Goal: Information Seeking & Learning: Learn about a topic

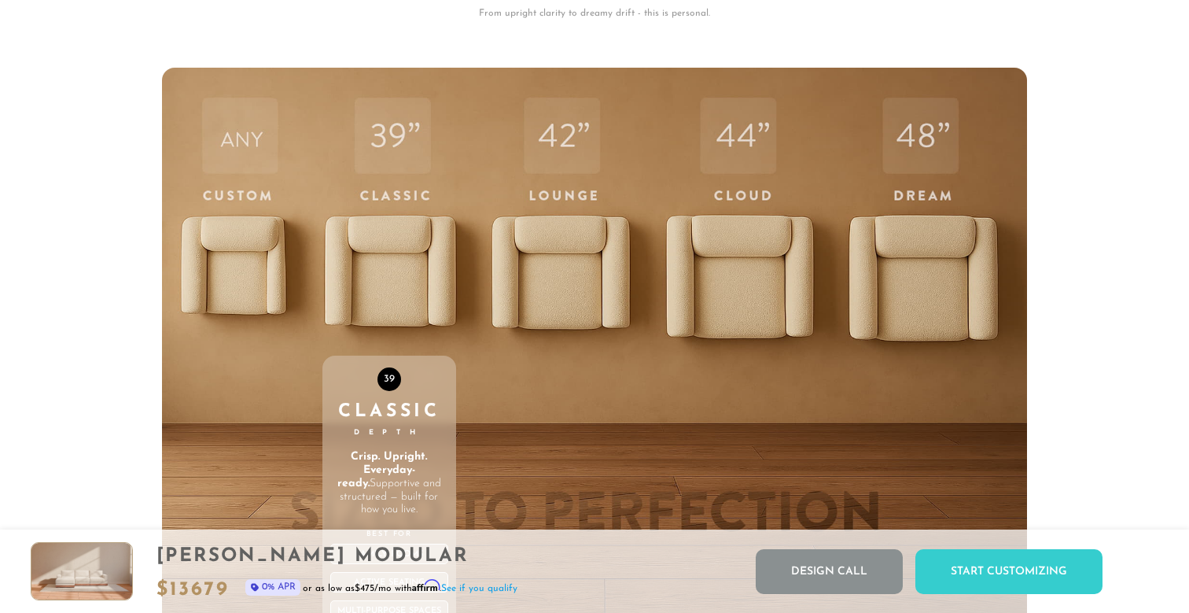
scroll to position [5157, 0]
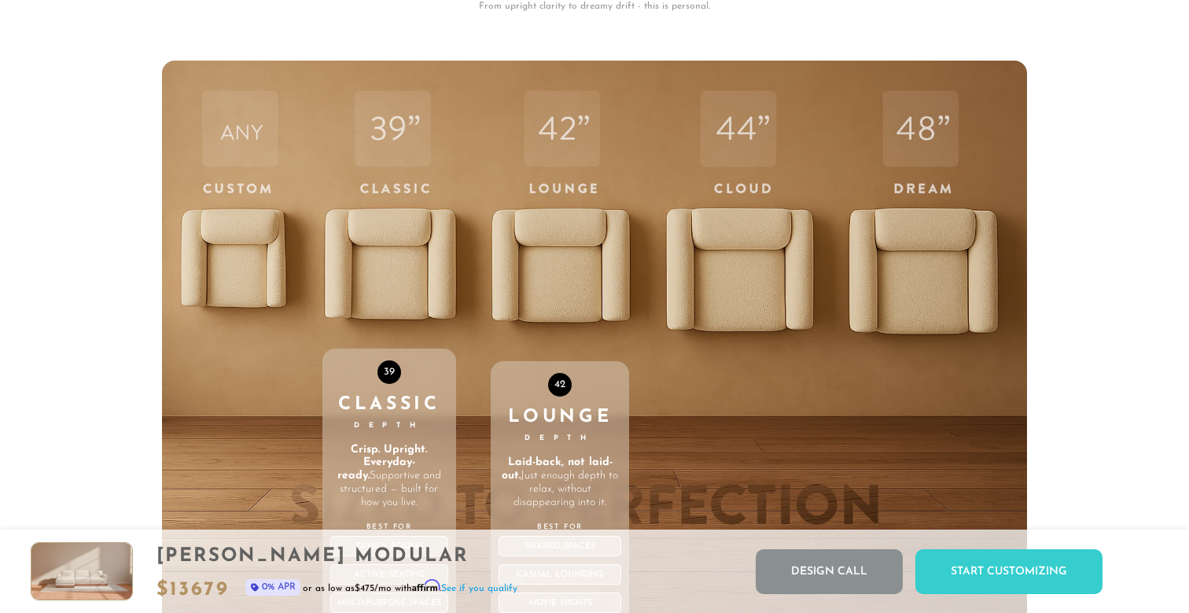
click at [580, 277] on div "42 Lounge Depth Laid-back, not laid-out. Just enough depth to relax, without di…" at bounding box center [560, 395] width 138 height 669
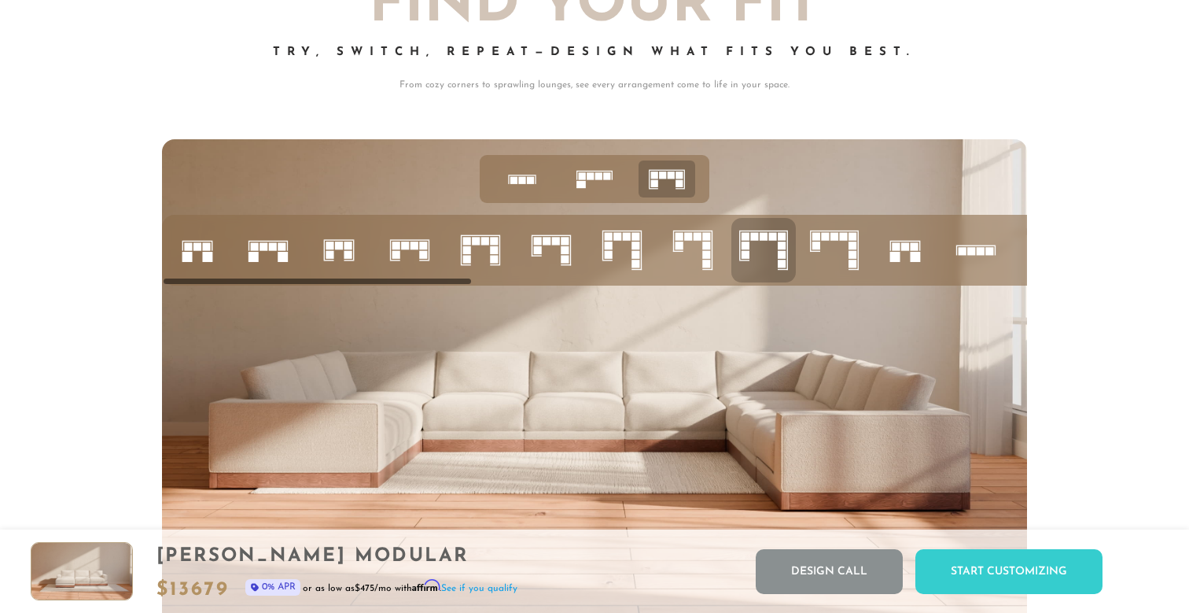
scroll to position [6007, 0]
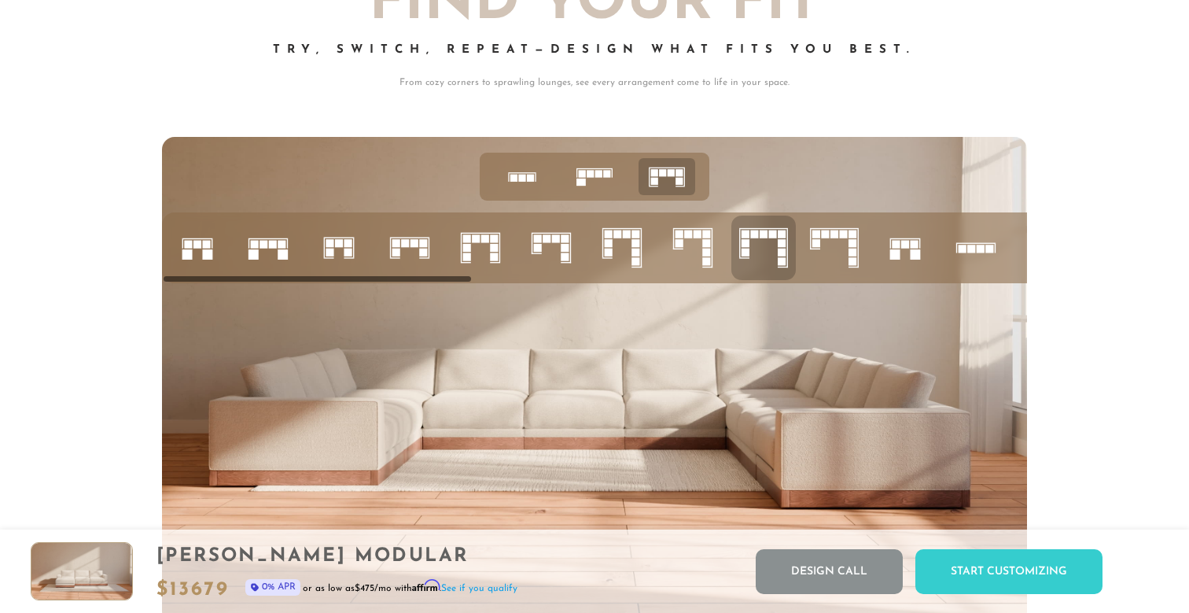
click at [844, 256] on icon at bounding box center [834, 247] width 53 height 53
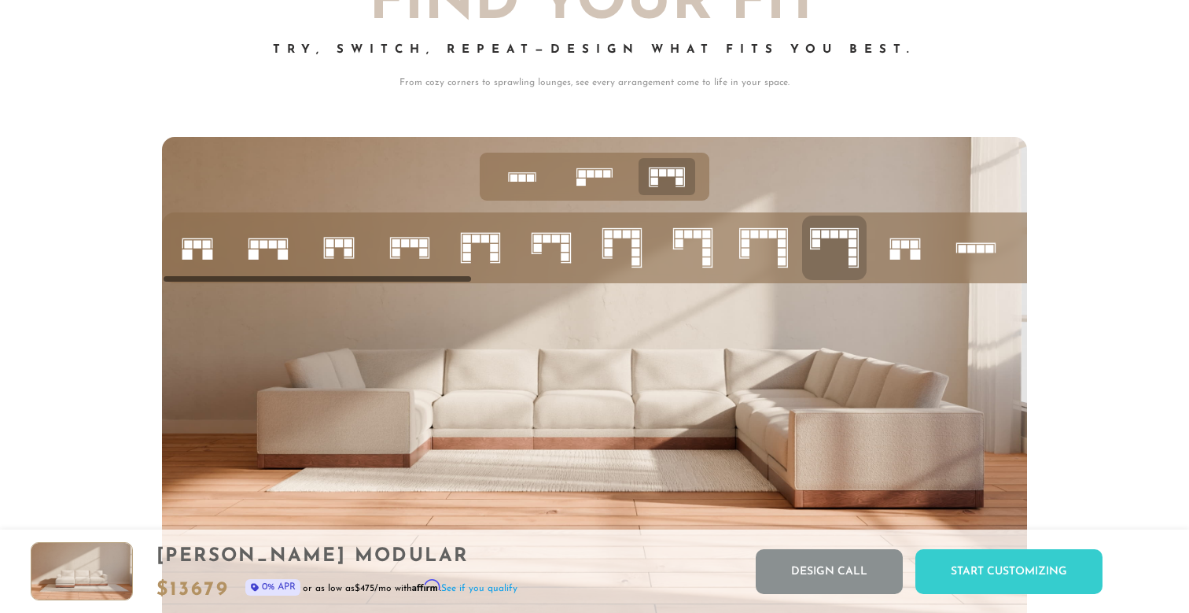
click at [769, 253] on icon at bounding box center [763, 247] width 53 height 53
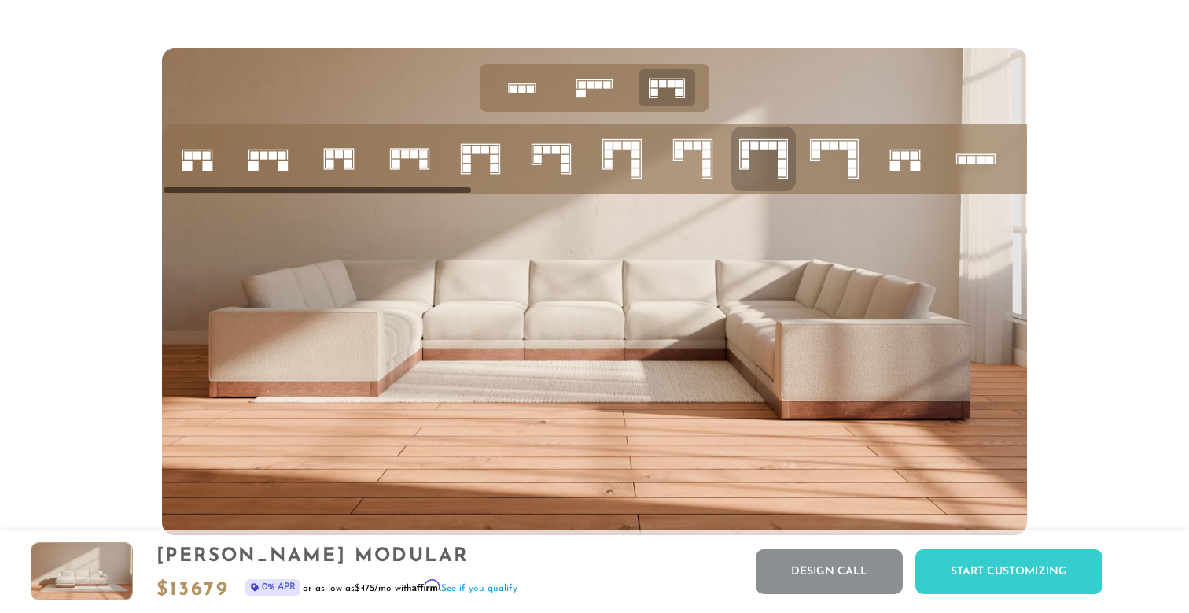
scroll to position [6069, 0]
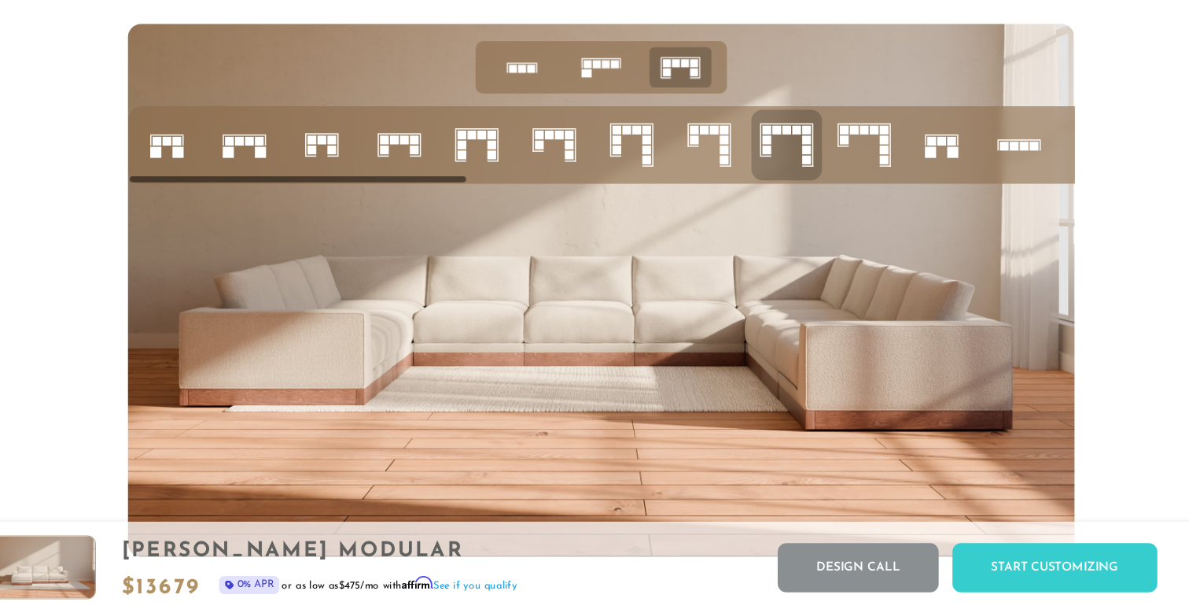
click at [666, 159] on icon at bounding box center [692, 185] width 53 height 53
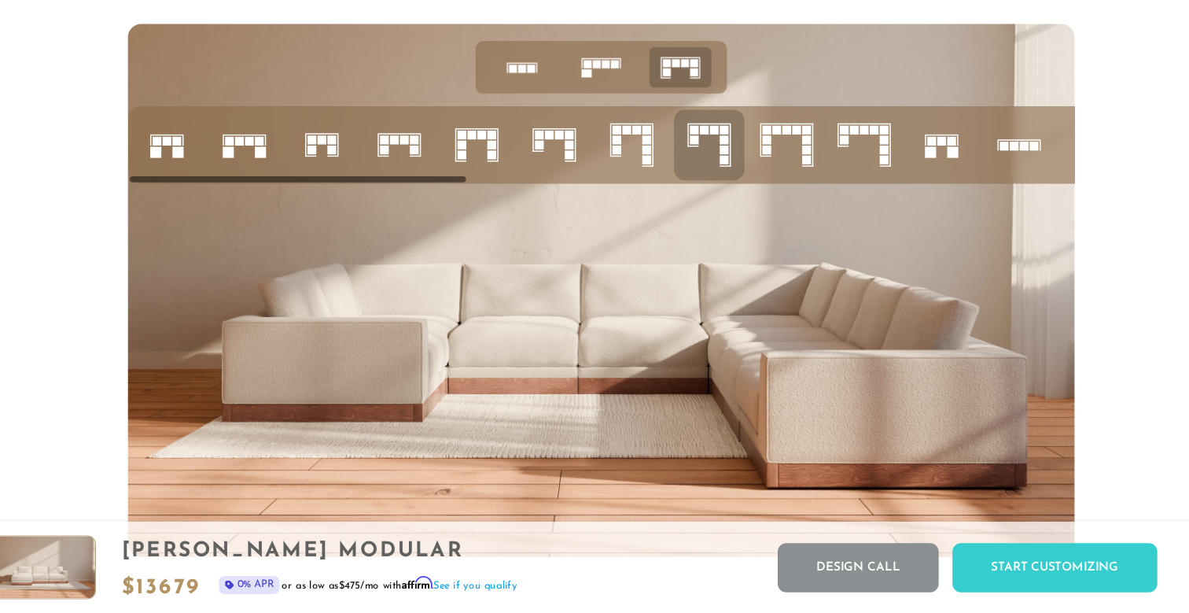
click at [737, 159] on icon at bounding box center [763, 185] width 53 height 53
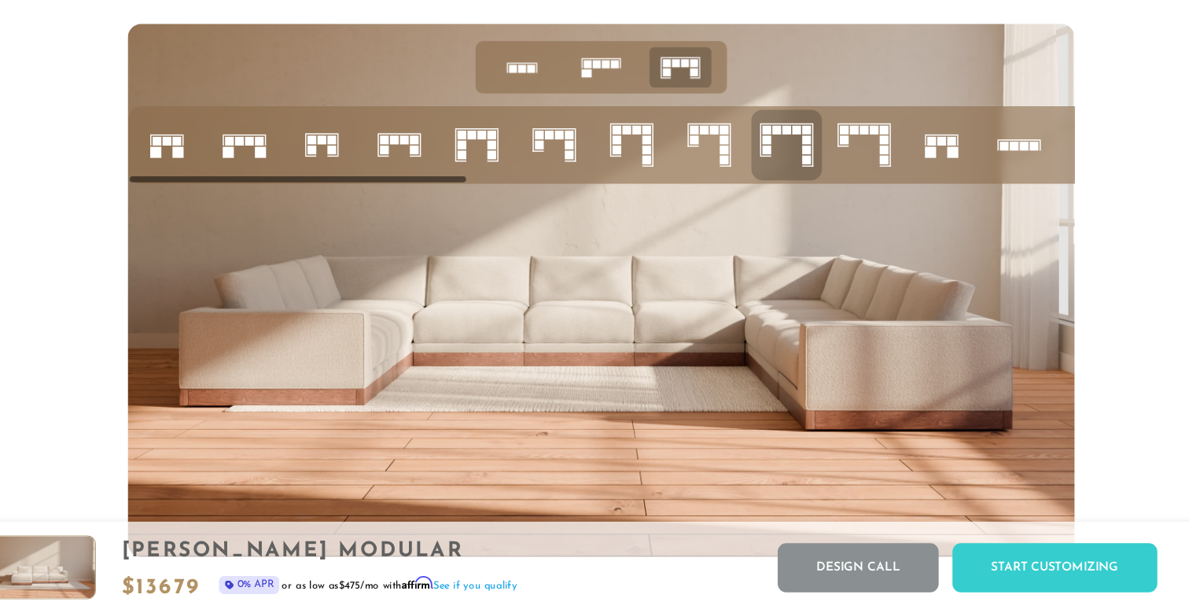
click at [666, 159] on icon at bounding box center [692, 185] width 53 height 53
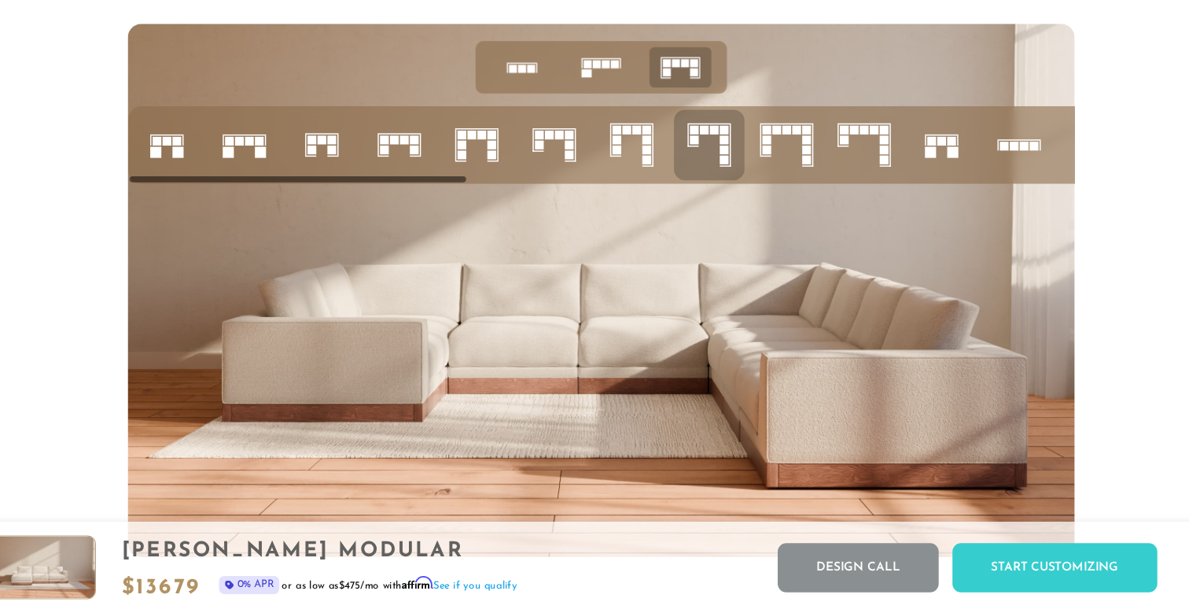
click at [742, 177] on rect at bounding box center [746, 181] width 8 height 8
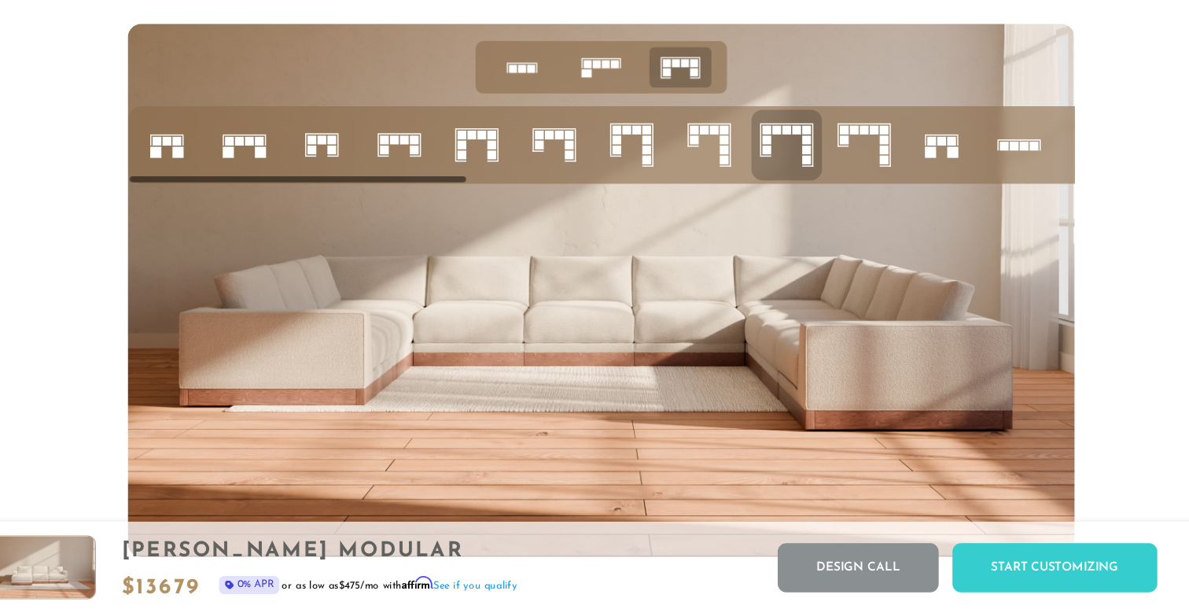
click at [849, 177] on rect at bounding box center [853, 181] width 8 height 8
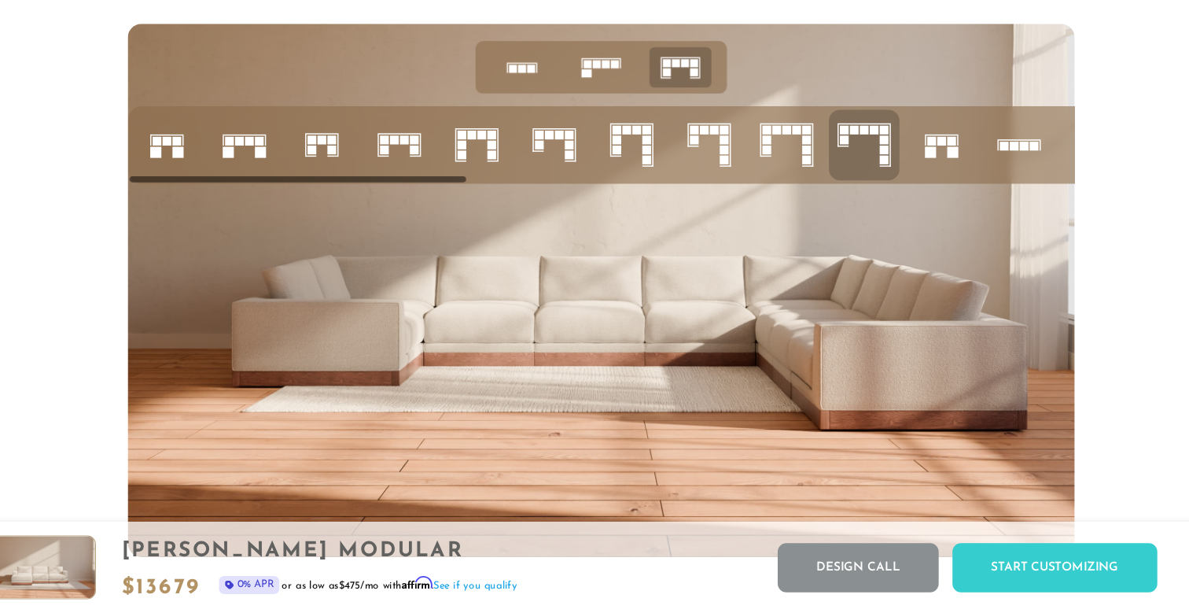
click at [743, 159] on icon at bounding box center [763, 185] width 53 height 53
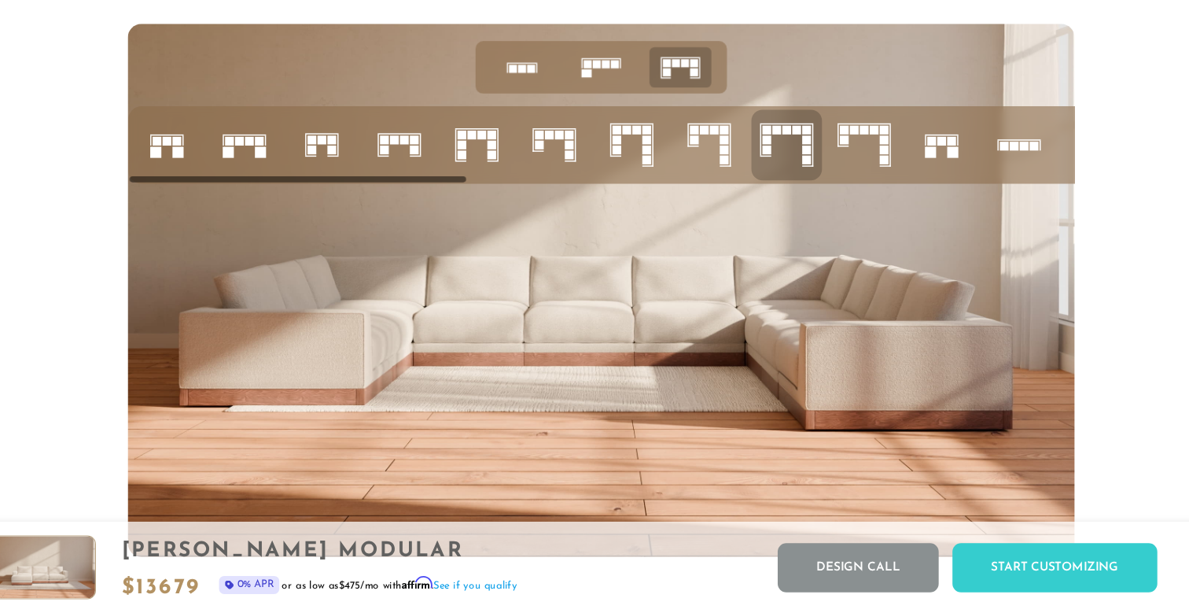
click at [595, 159] on icon at bounding box center [621, 185] width 53 height 53
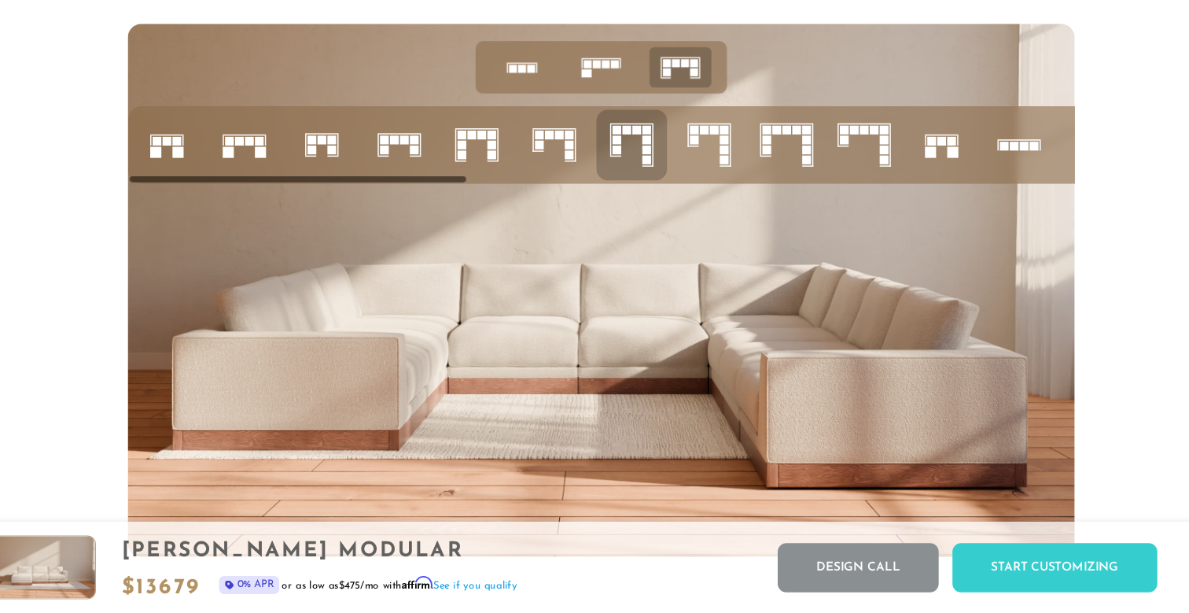
click at [666, 159] on icon at bounding box center [692, 185] width 53 height 53
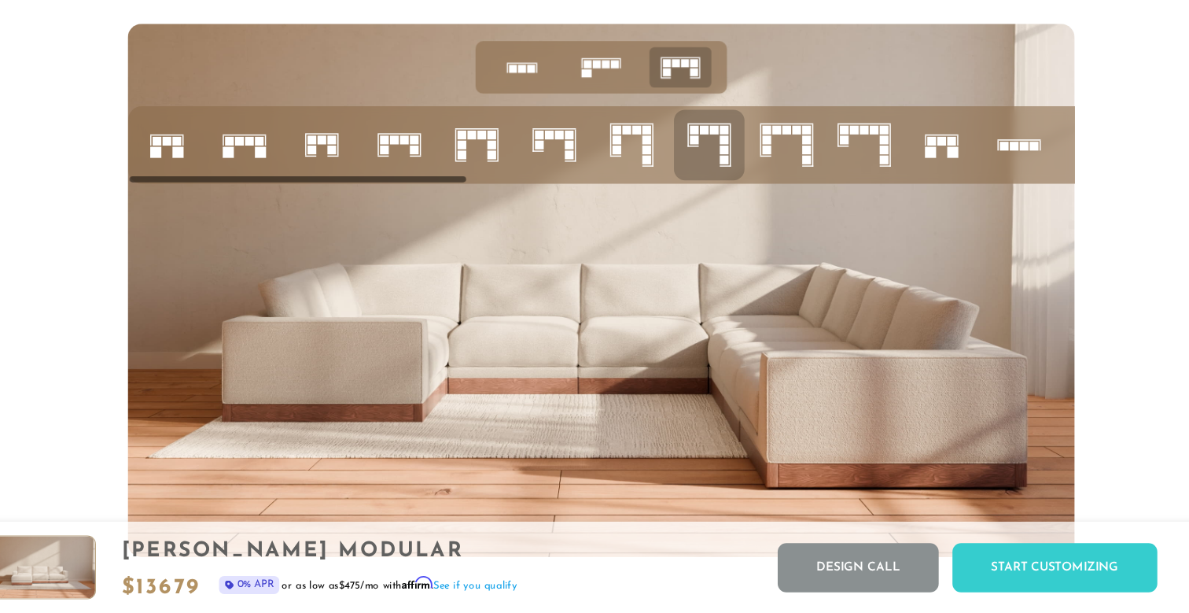
click at [760, 168] on rect at bounding box center [764, 172] width 8 height 8
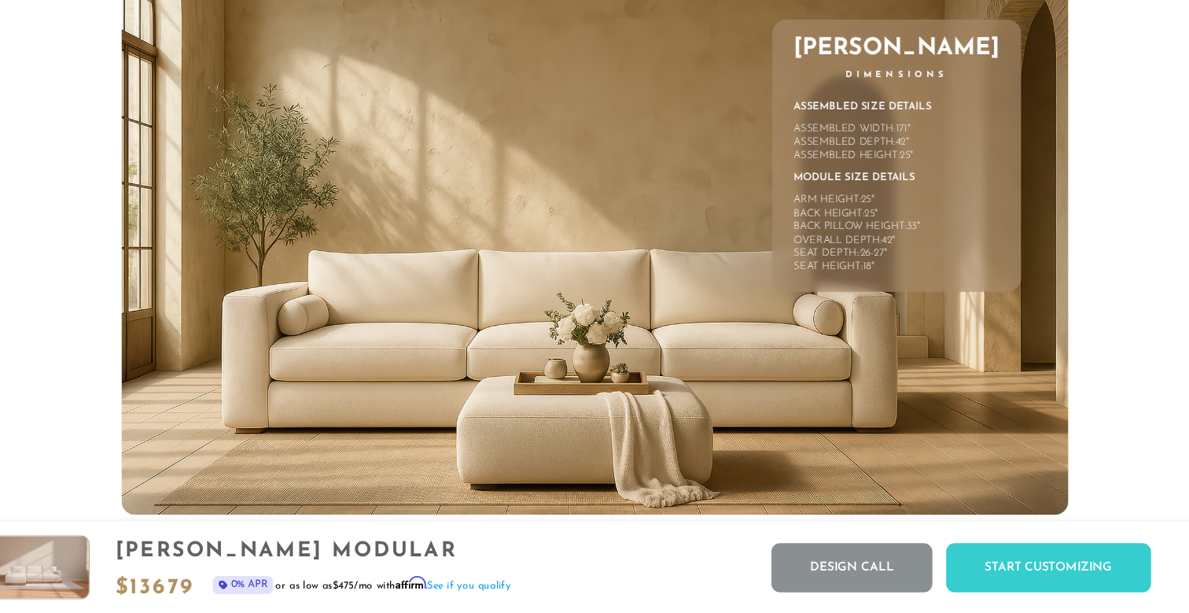
scroll to position [6852, 0]
click at [762, 280] on img at bounding box center [594, 279] width 865 height 486
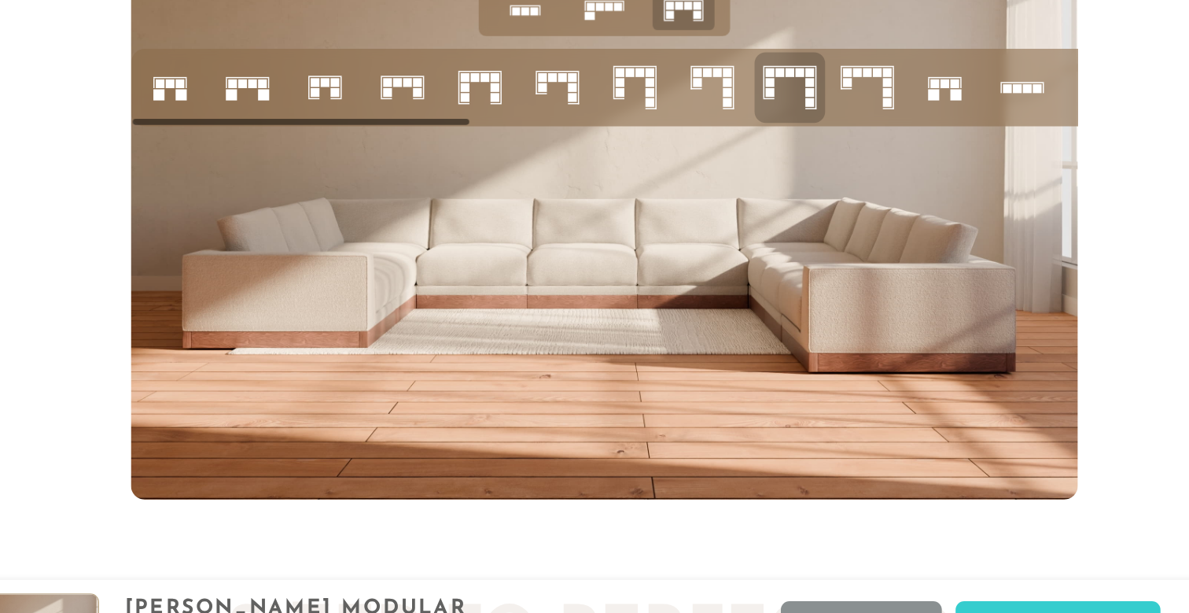
scroll to position [6028, 0]
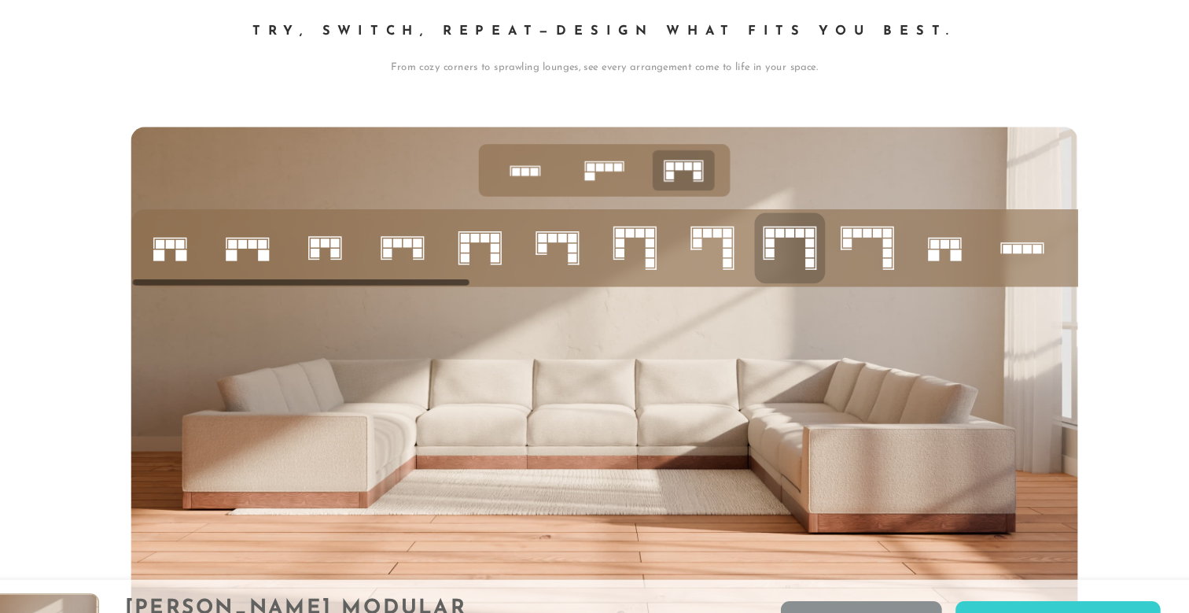
click at [778, 230] on rect at bounding box center [782, 231] width 8 height 8
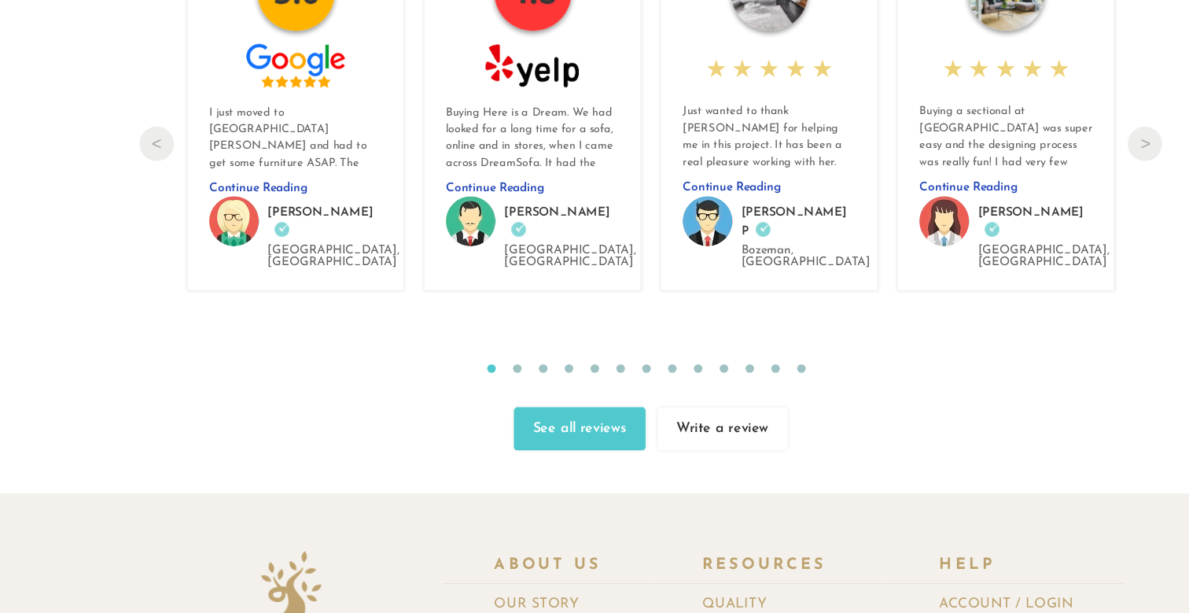
scroll to position [16634, 0]
